Goal: Register for event/course

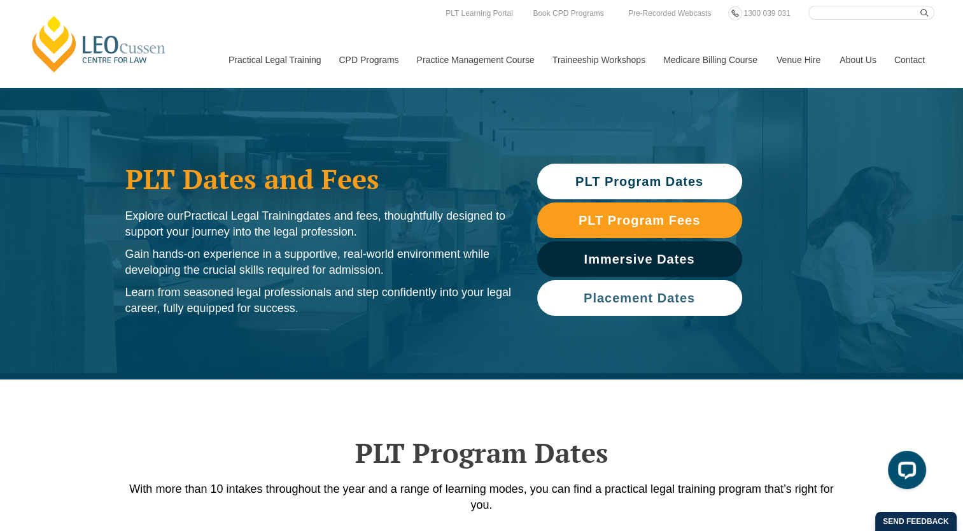
click at [634, 296] on span "Placement Dates" at bounding box center [639, 297] width 111 height 13
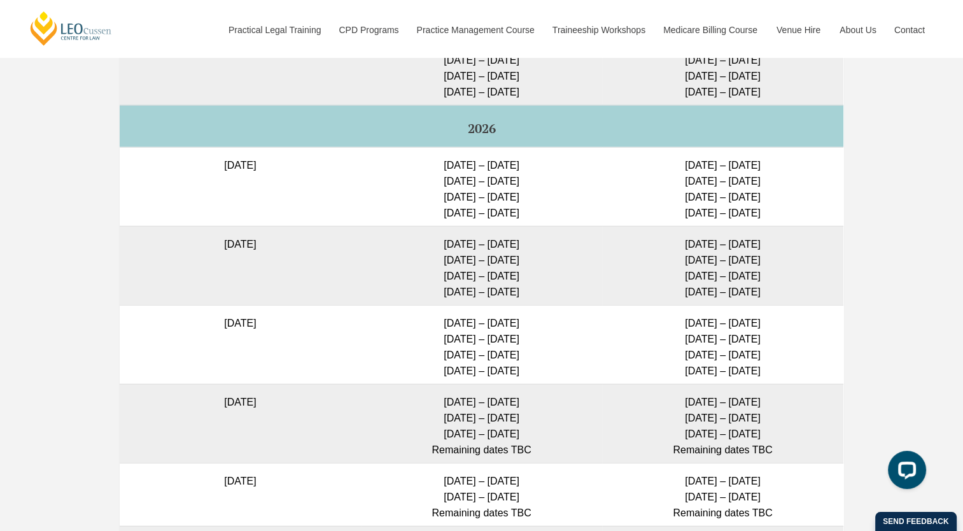
scroll to position [3561, 0]
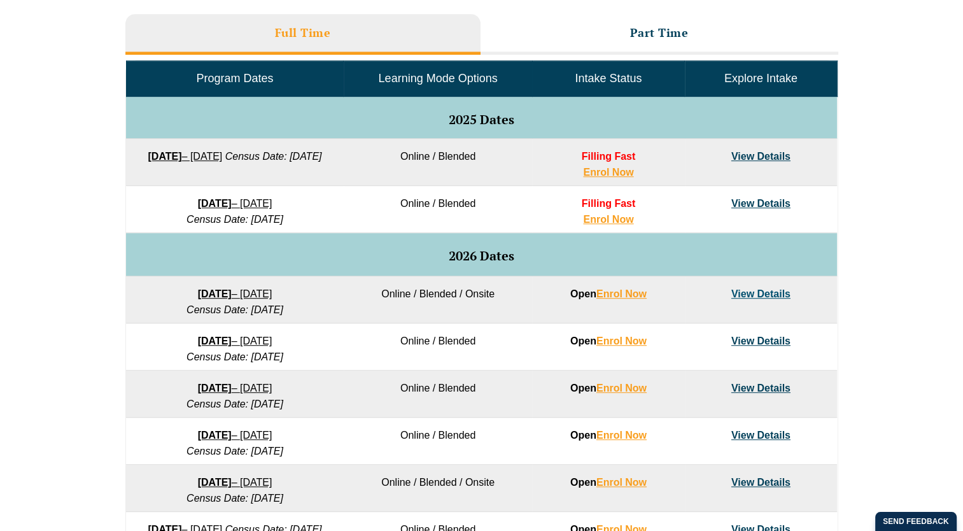
scroll to position [636, 0]
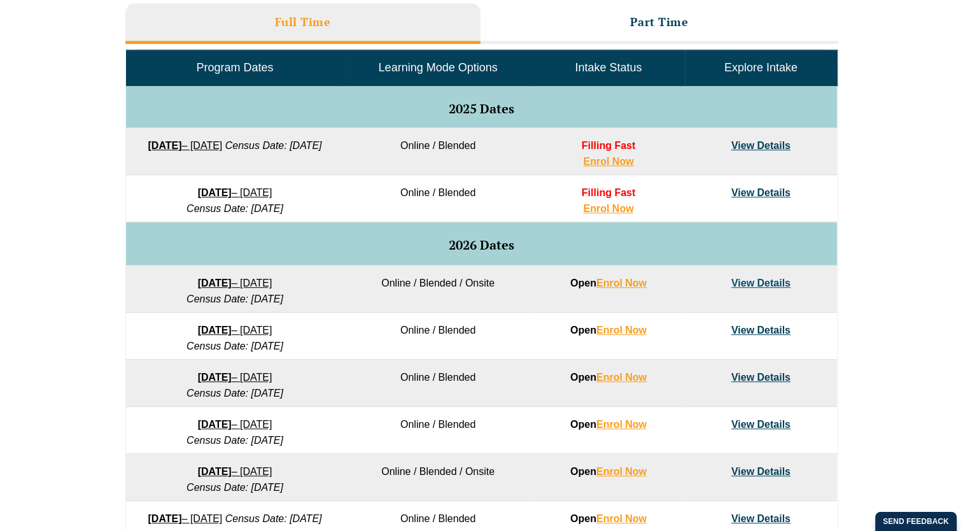
click at [752, 283] on link "View Details" at bounding box center [760, 282] width 59 height 11
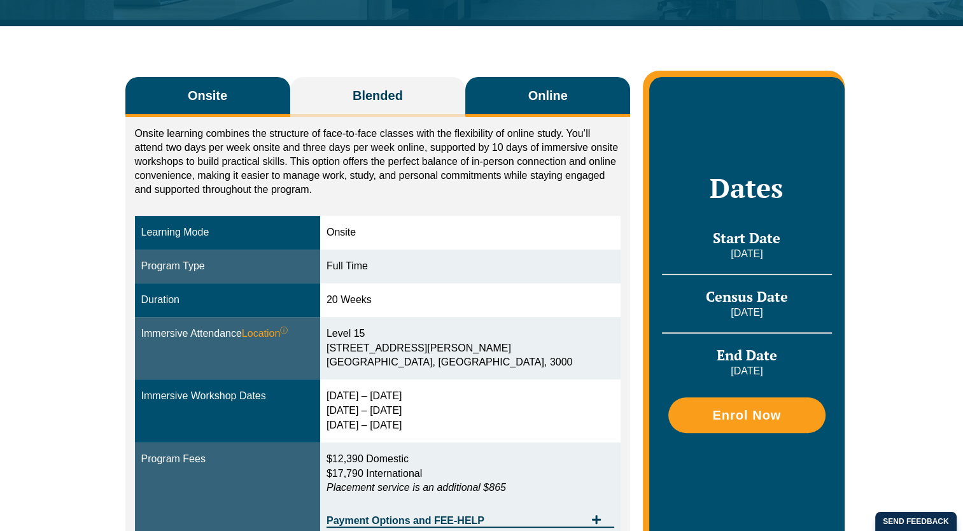
click at [514, 95] on button "Online" at bounding box center [547, 97] width 165 height 40
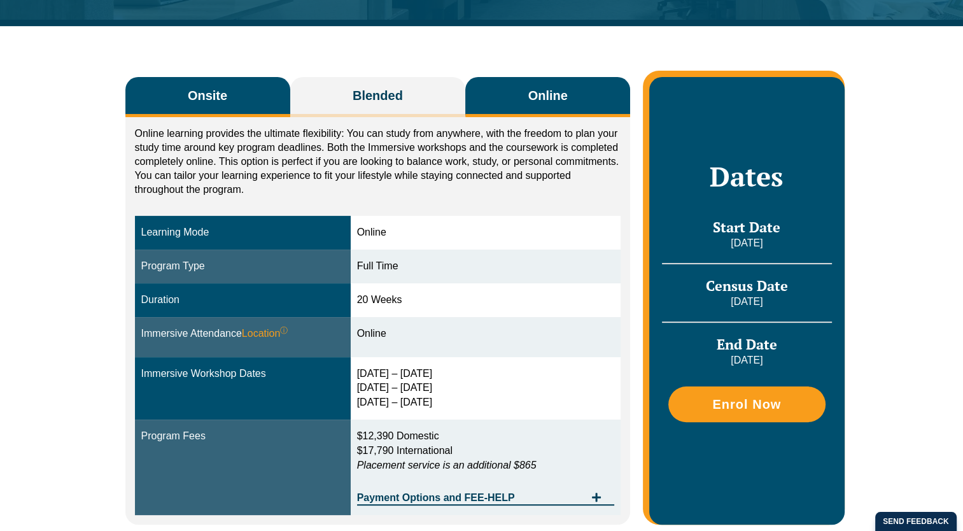
click at [213, 94] on span "Onsite" at bounding box center [207, 96] width 39 height 18
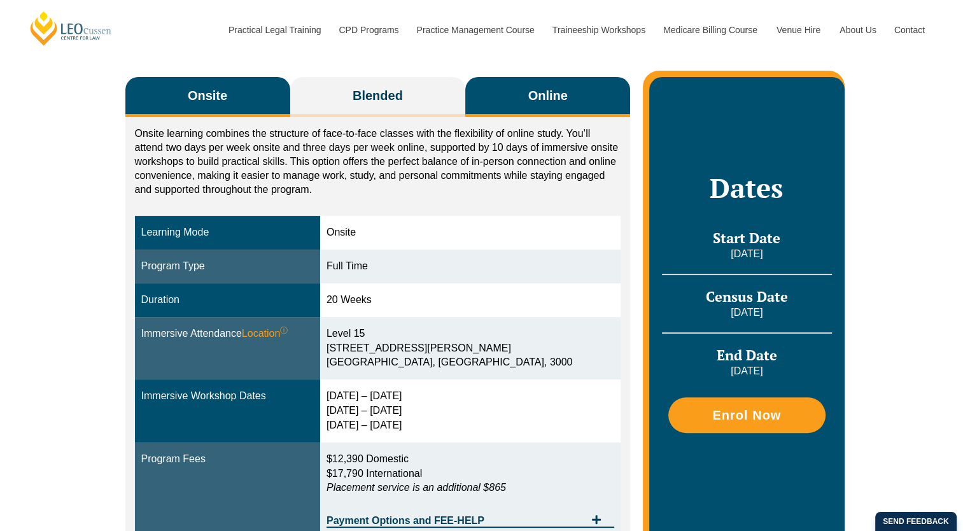
click at [496, 100] on button "Online" at bounding box center [547, 97] width 165 height 40
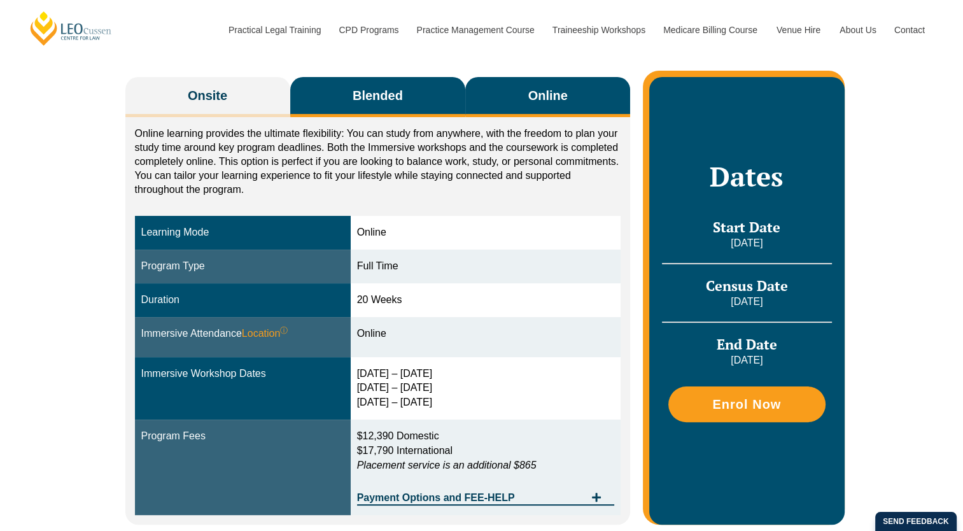
click at [342, 101] on button "Blended" at bounding box center [378, 97] width 176 height 40
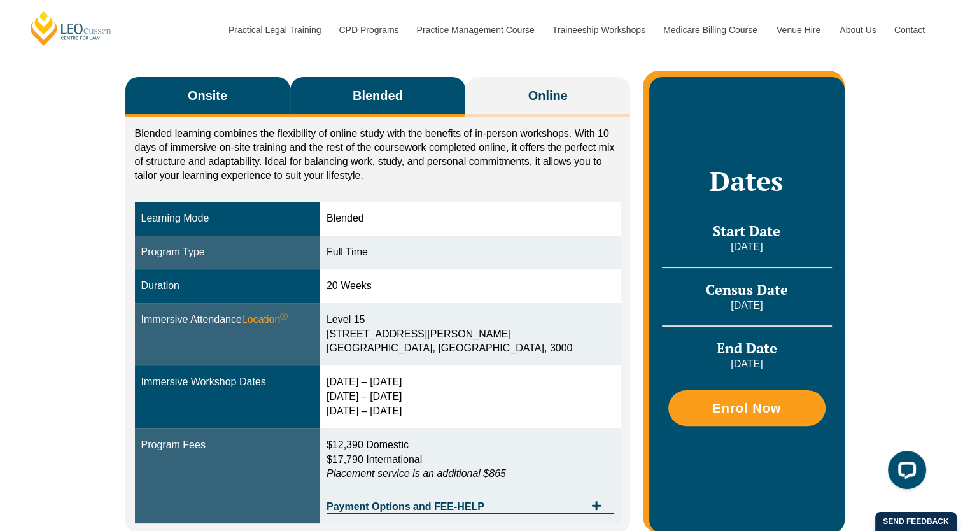
click at [241, 99] on button "Onsite" at bounding box center [207, 97] width 165 height 40
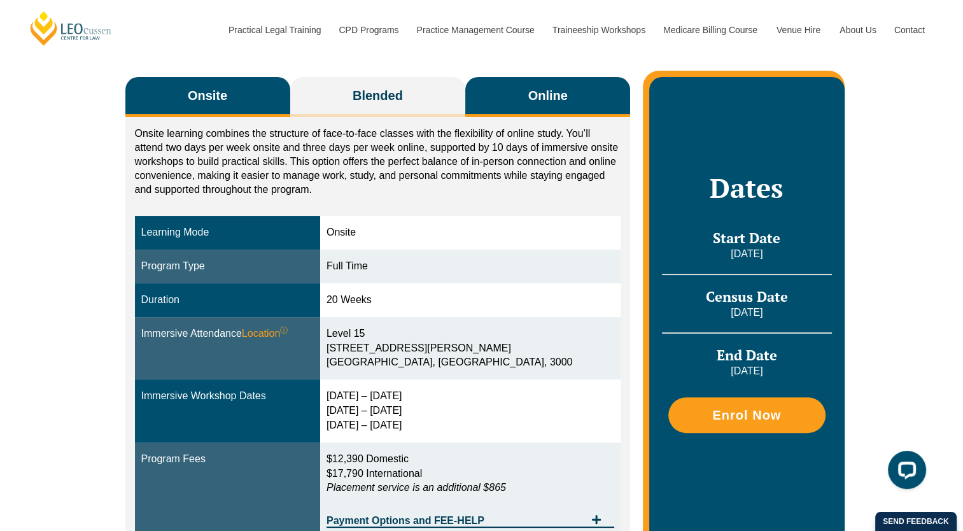
click at [496, 99] on button "Online" at bounding box center [547, 97] width 165 height 40
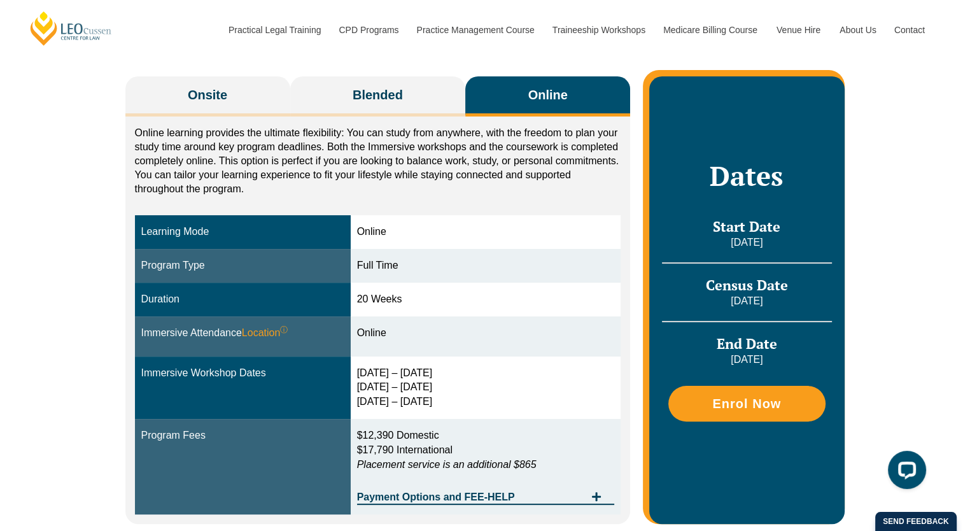
scroll to position [209, 0]
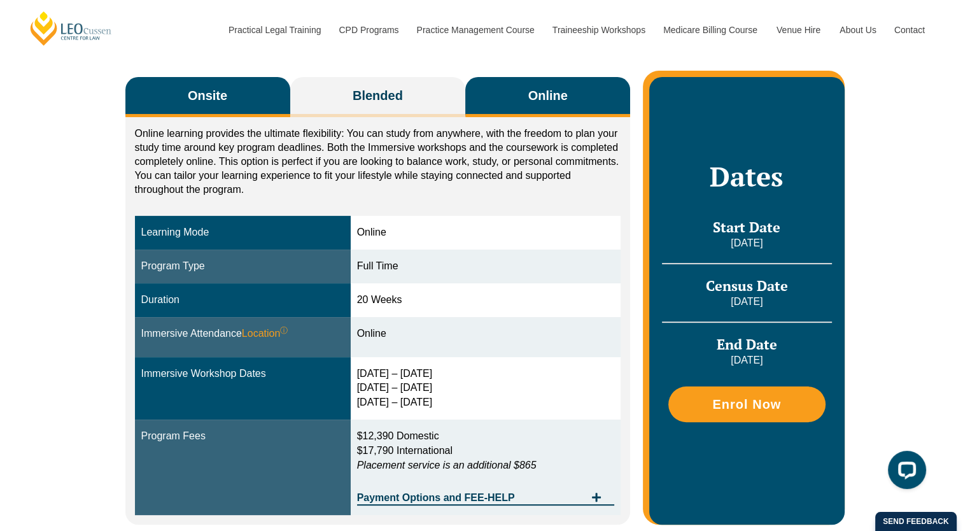
click at [235, 100] on button "Onsite" at bounding box center [207, 97] width 165 height 40
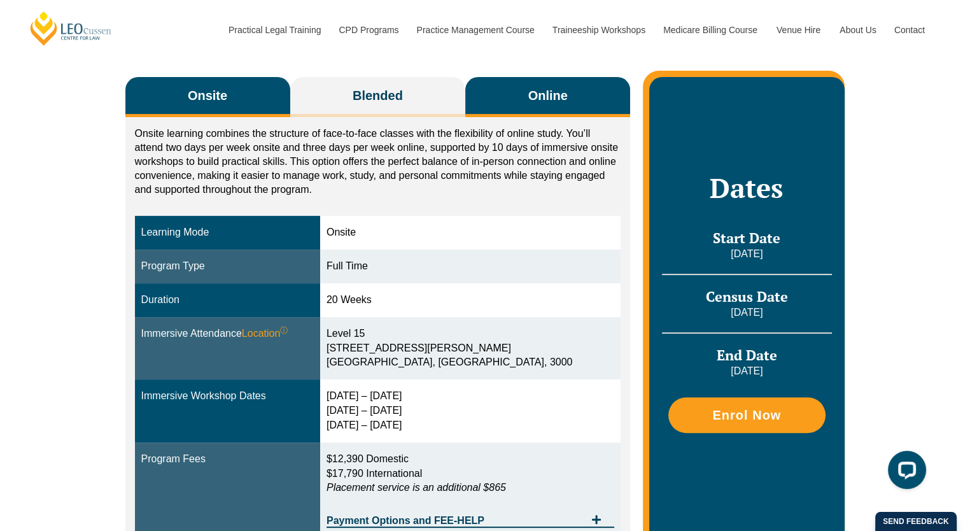
click at [512, 109] on button "Online" at bounding box center [547, 97] width 165 height 40
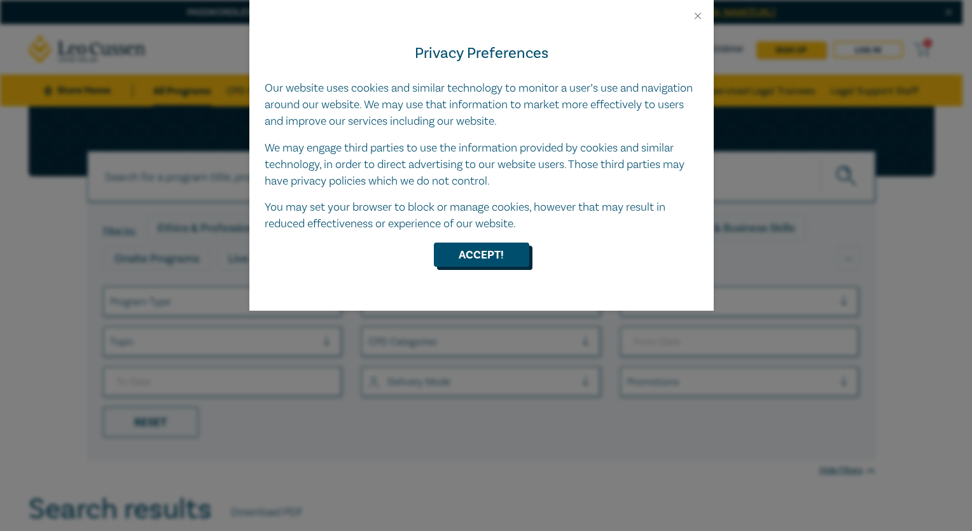
click at [512, 250] on button "Accept!" at bounding box center [481, 254] width 95 height 24
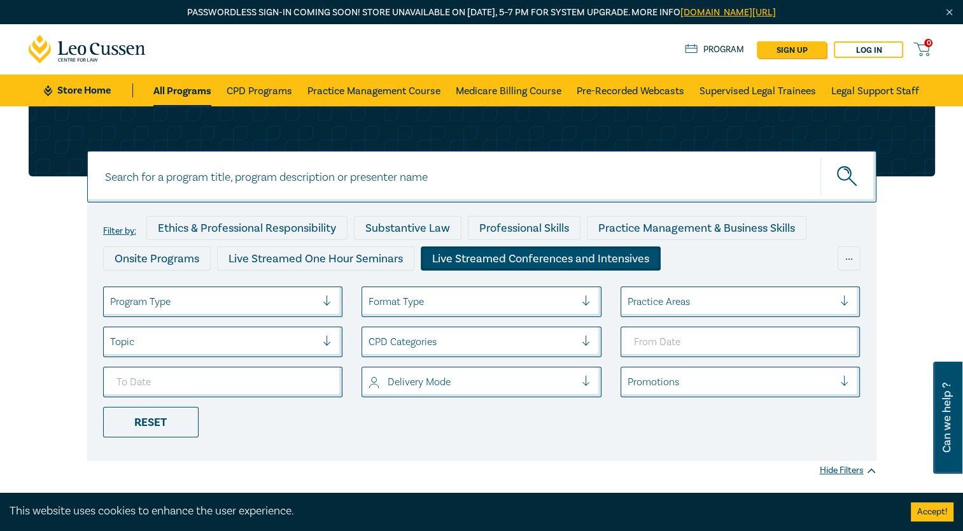
click at [560, 266] on div "Live Streamed Conferences and Intensives" at bounding box center [541, 258] width 240 height 24
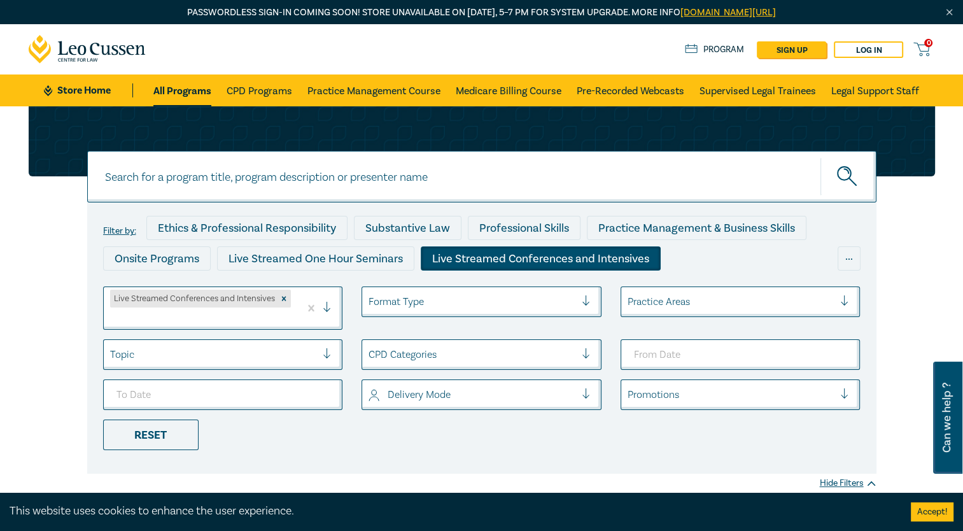
click at [68, 50] on icon at bounding box center [88, 49] width 118 height 29
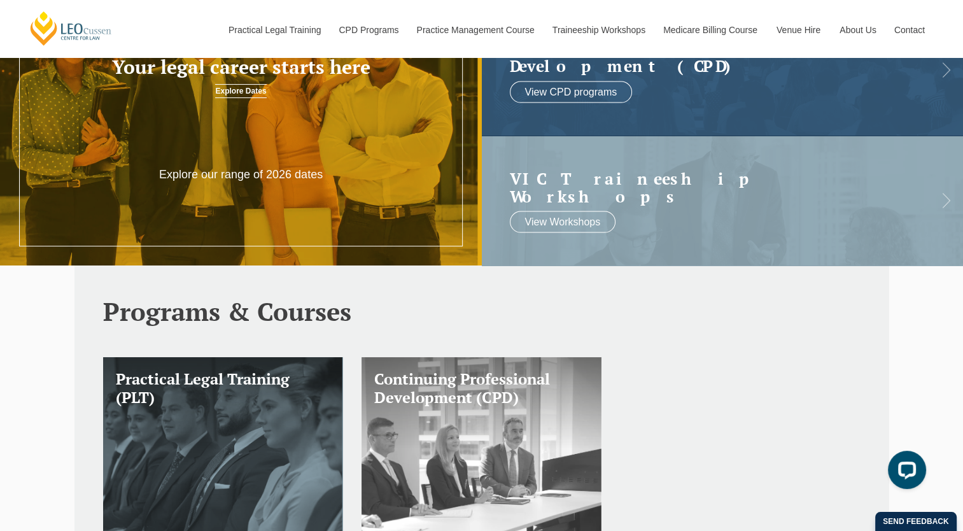
scroll to position [318, 0]
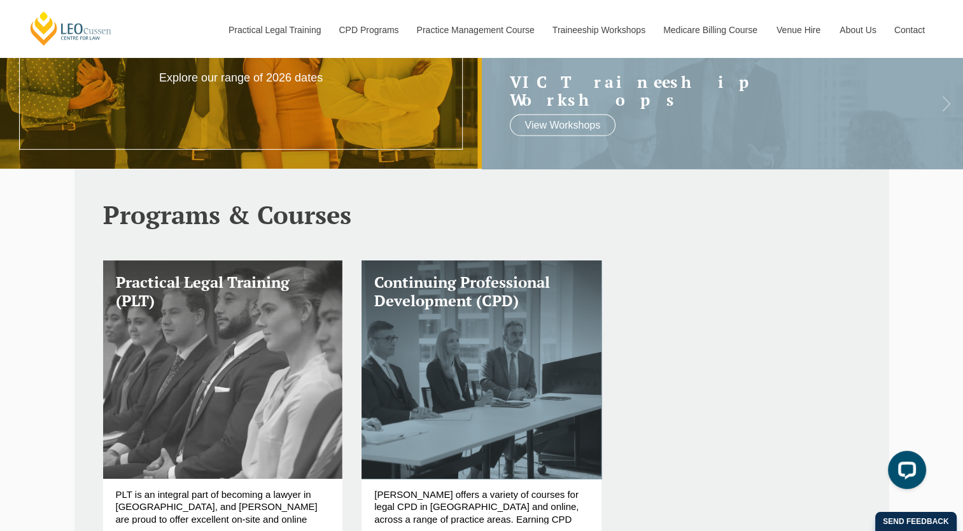
click at [212, 306] on h3 "Practical Legal Training (PLT)" at bounding box center [223, 291] width 214 height 37
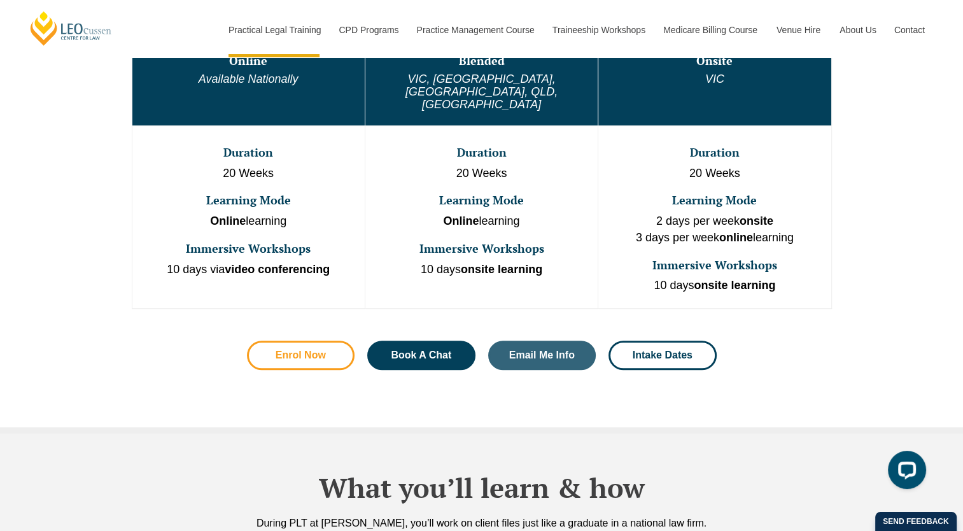
click at [292, 350] on span "Enrol Now" at bounding box center [301, 355] width 50 height 10
